Goal: Information Seeking & Learning: Learn about a topic

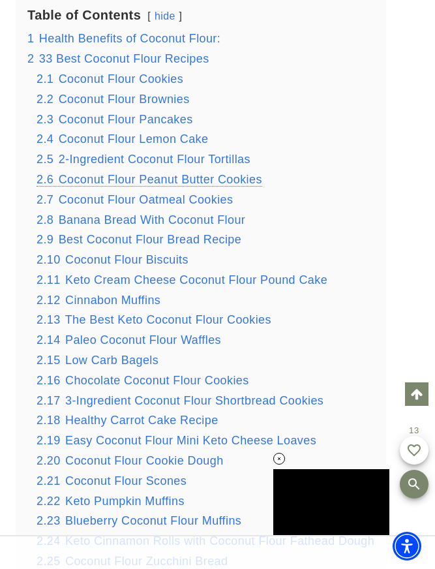
click at [147, 184] on span "Coconut Flour Peanut Butter Cookies" at bounding box center [161, 179] width 204 height 13
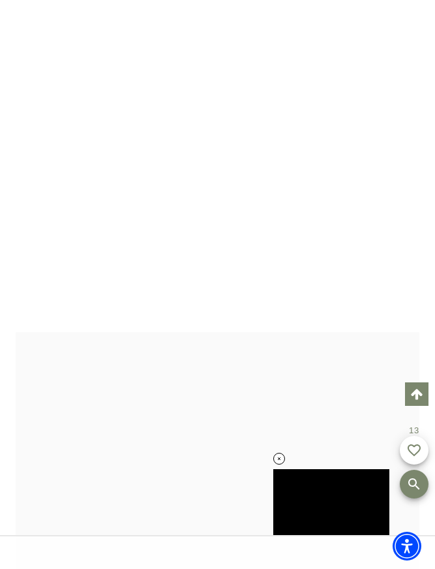
scroll to position [15774, 0]
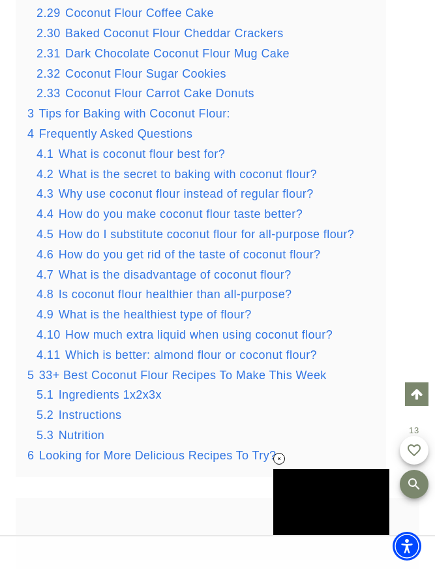
scroll to position [2285, 0]
